Goal: Transaction & Acquisition: Purchase product/service

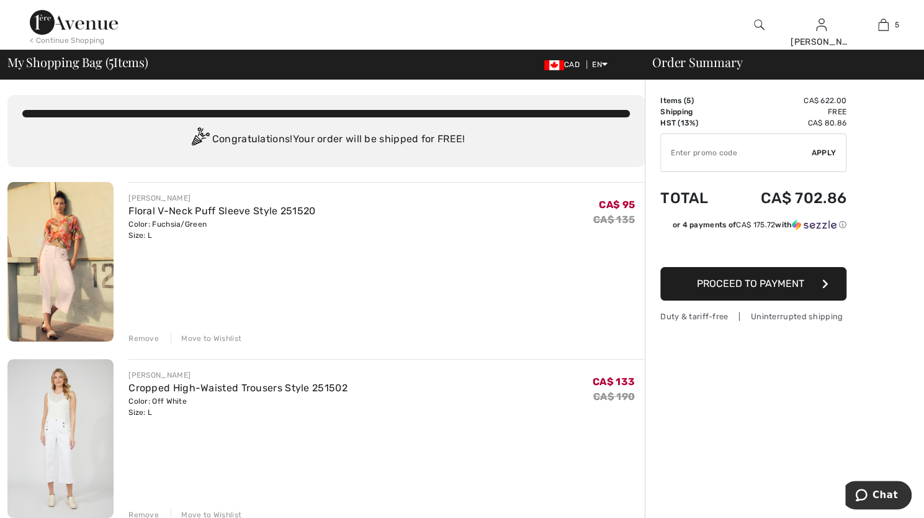
click at [791, 287] on span "Proceed to Payment" at bounding box center [750, 283] width 107 height 12
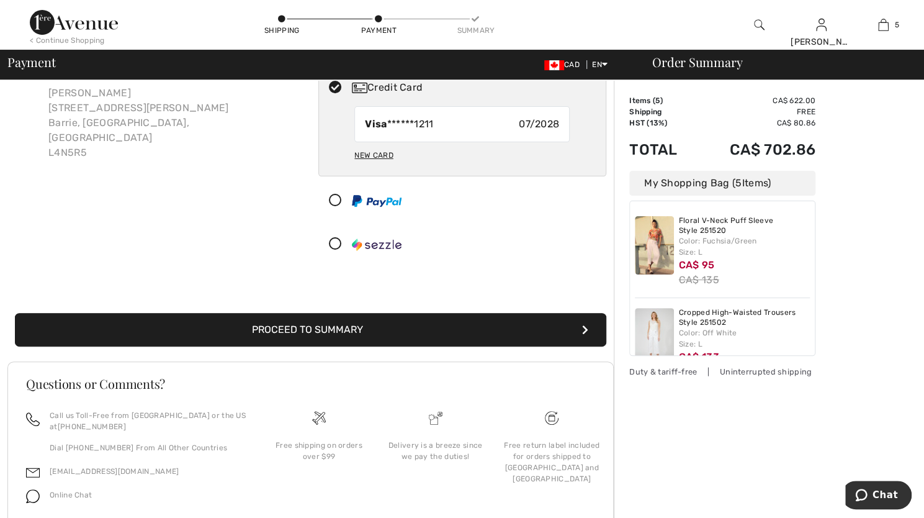
scroll to position [62, 0]
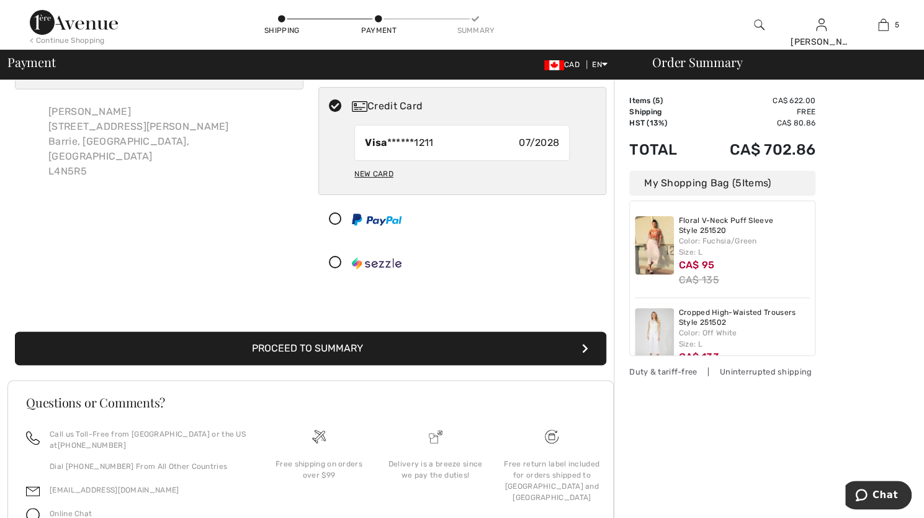
click at [344, 346] on button "Proceed to Summary" at bounding box center [311, 348] width 592 height 34
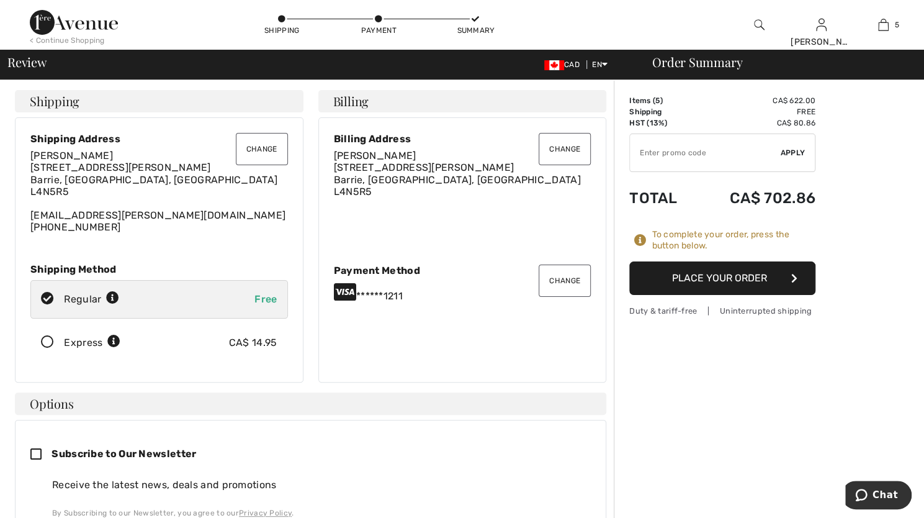
click at [706, 275] on button "Place Your Order" at bounding box center [722, 278] width 186 height 34
